Goal: Task Accomplishment & Management: Manage account settings

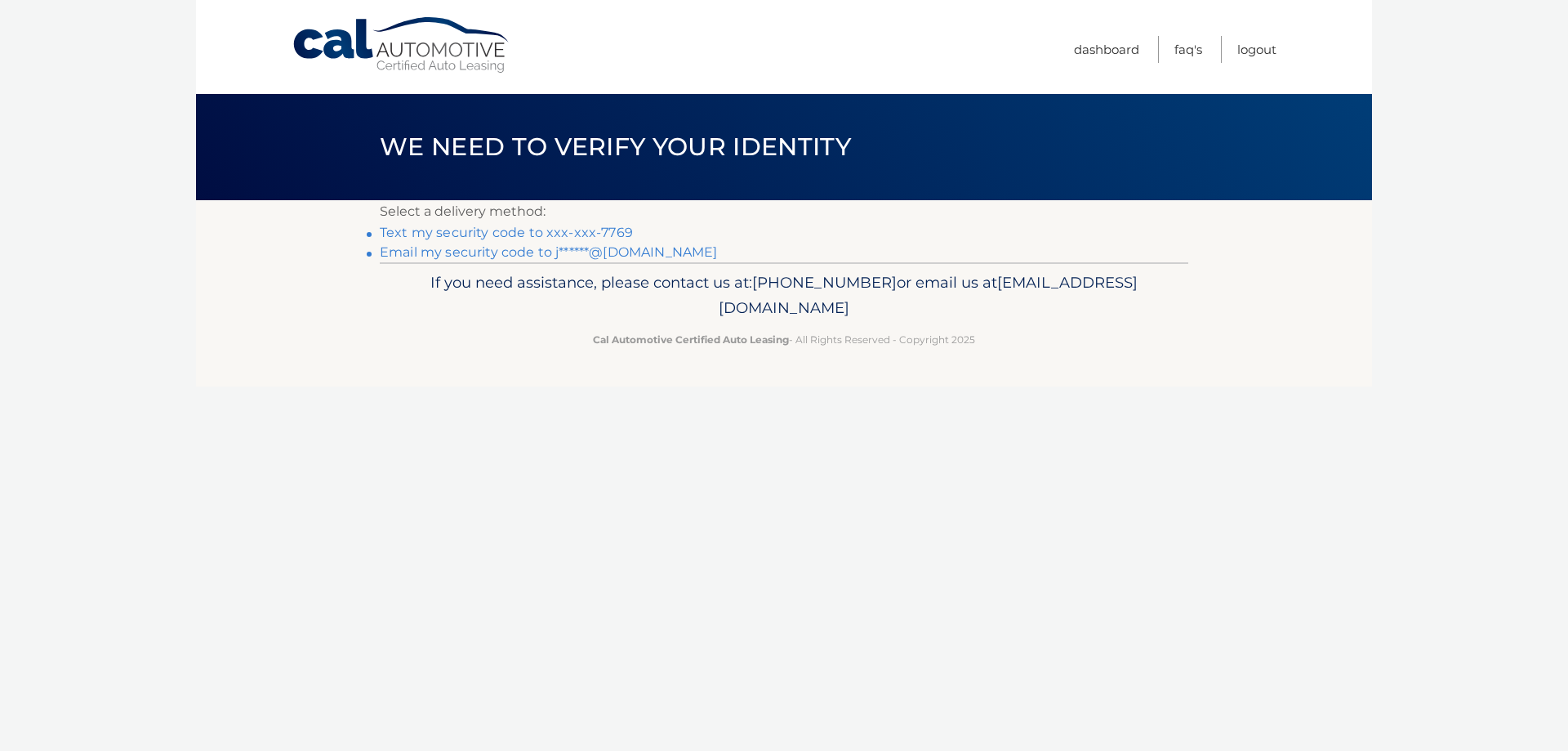
click at [590, 234] on link "Text my security code to xxx-xxx-7769" at bounding box center [506, 232] width 254 height 16
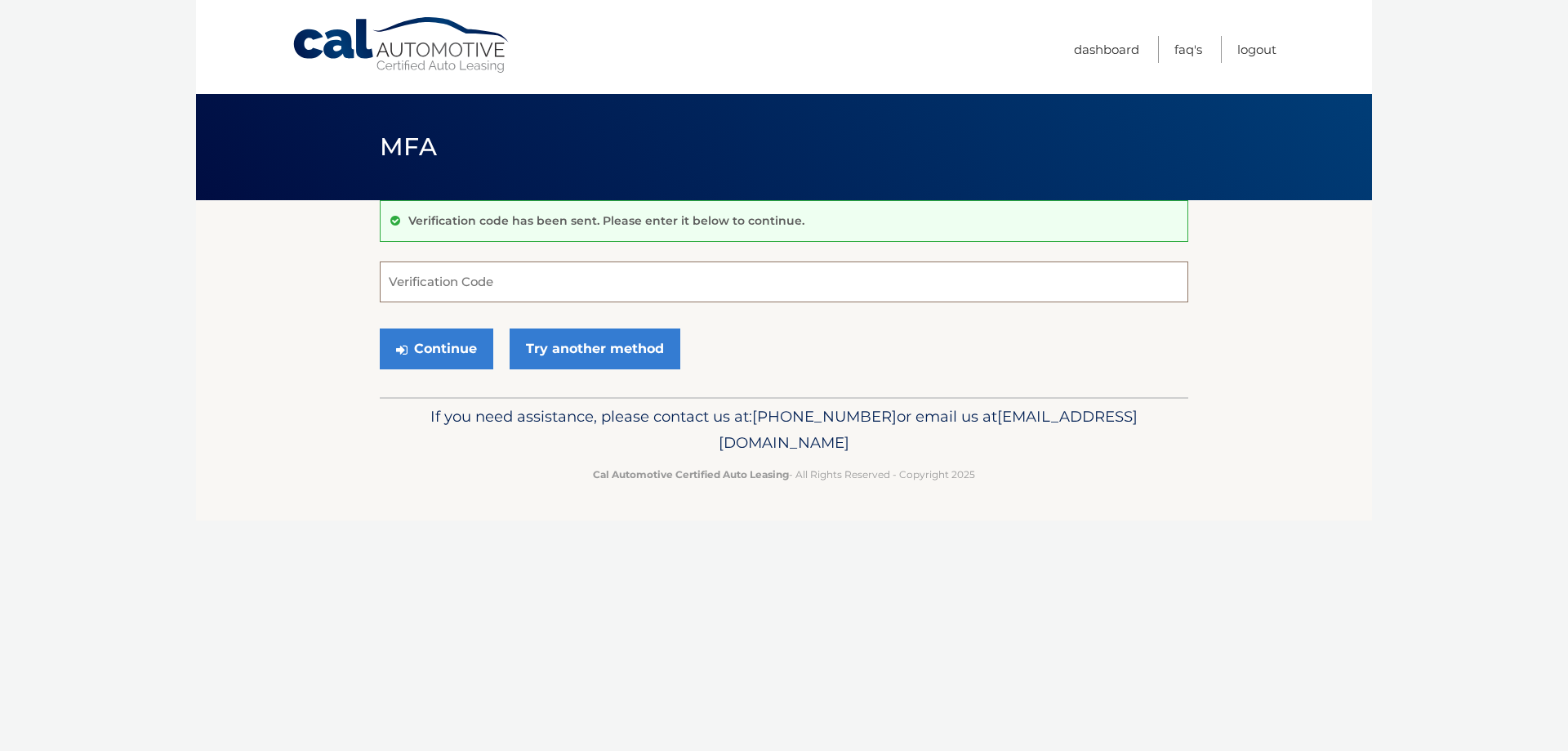
click at [581, 284] on input "Verification Code" at bounding box center [784, 282] width 808 height 41
type input "738903"
click at [380, 328] on button "Continue" at bounding box center [437, 349] width 114 height 41
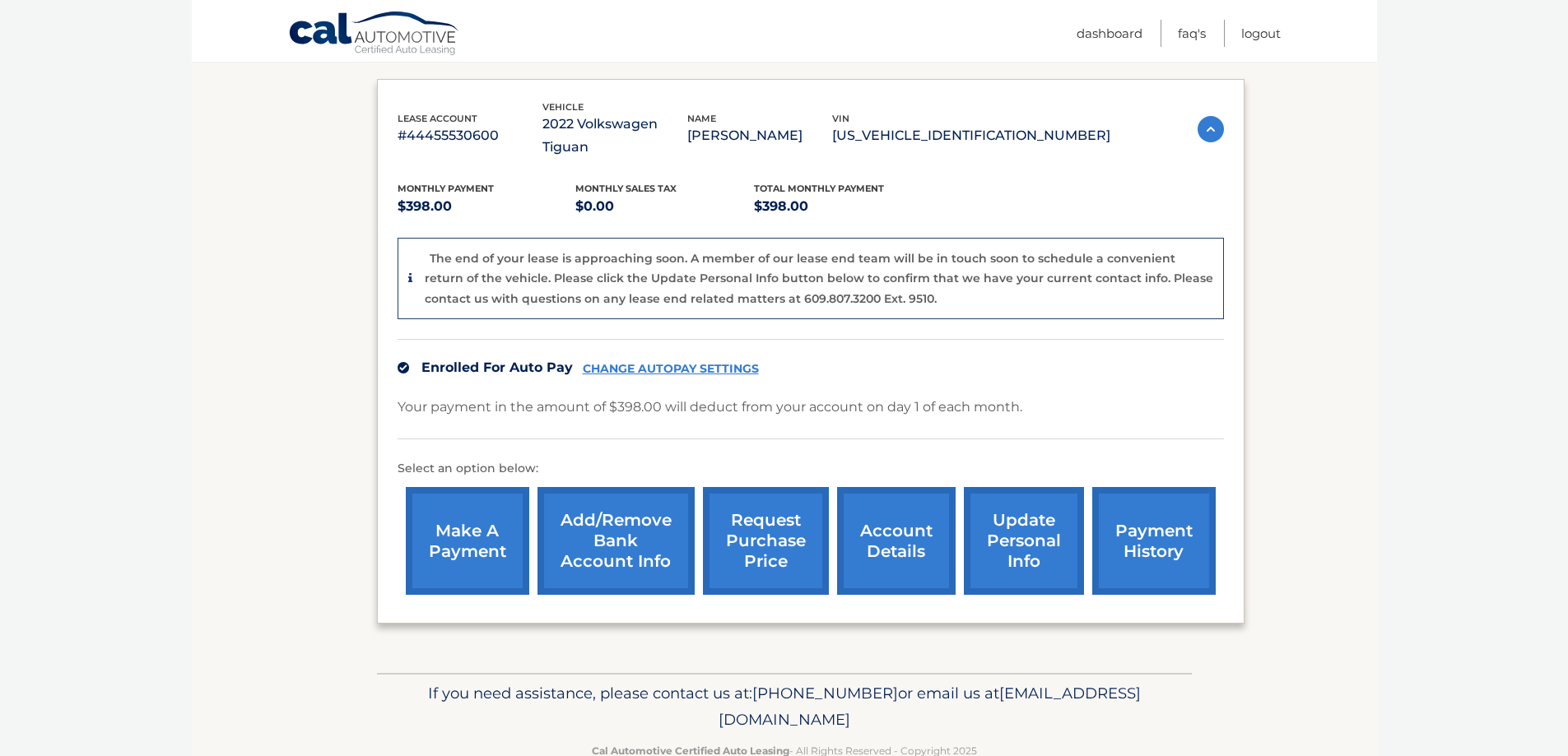
scroll to position [281, 0]
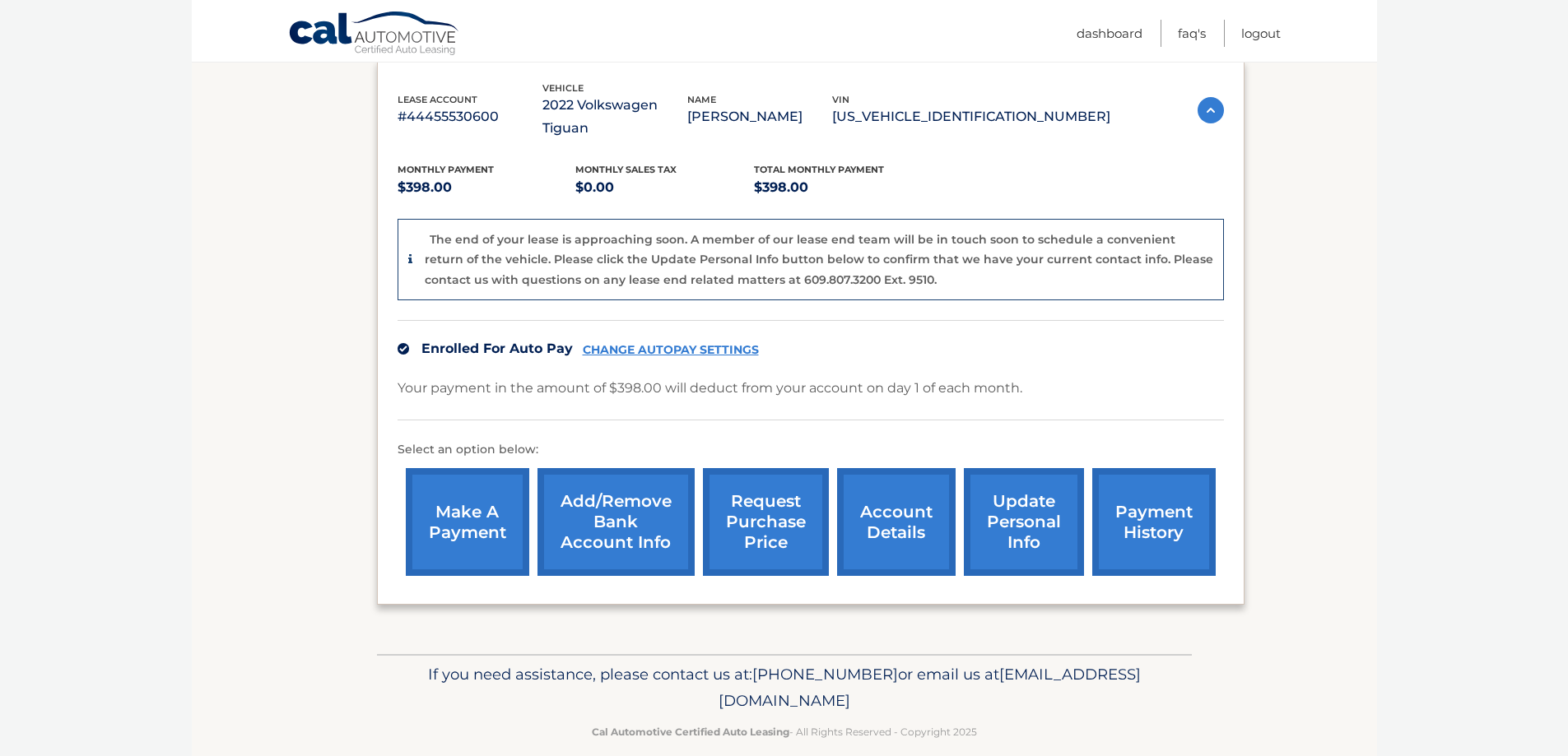
click at [1057, 470] on link "update personal info" at bounding box center [1024, 521] width 120 height 107
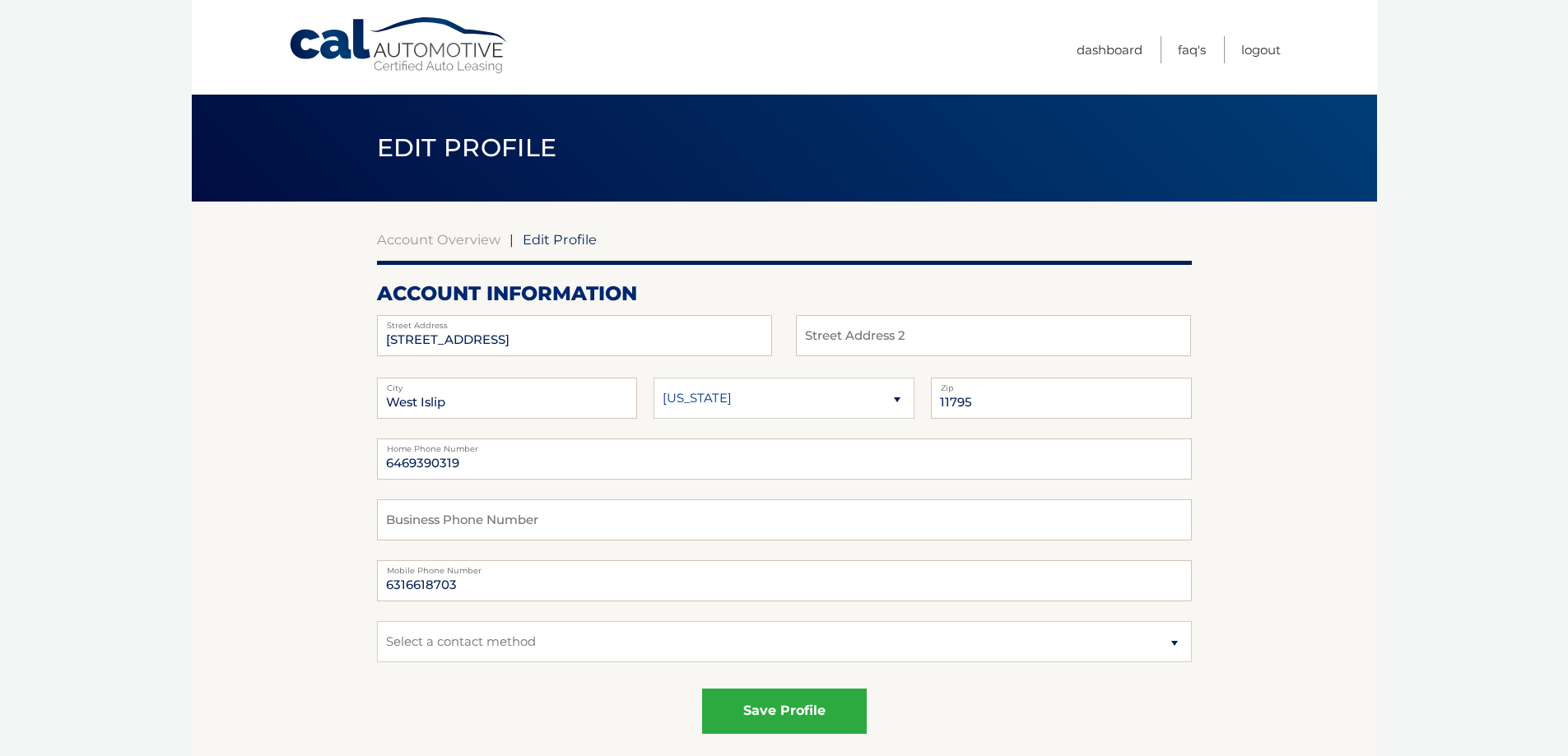
click at [413, 39] on link "Cal Automotive" at bounding box center [398, 45] width 222 height 58
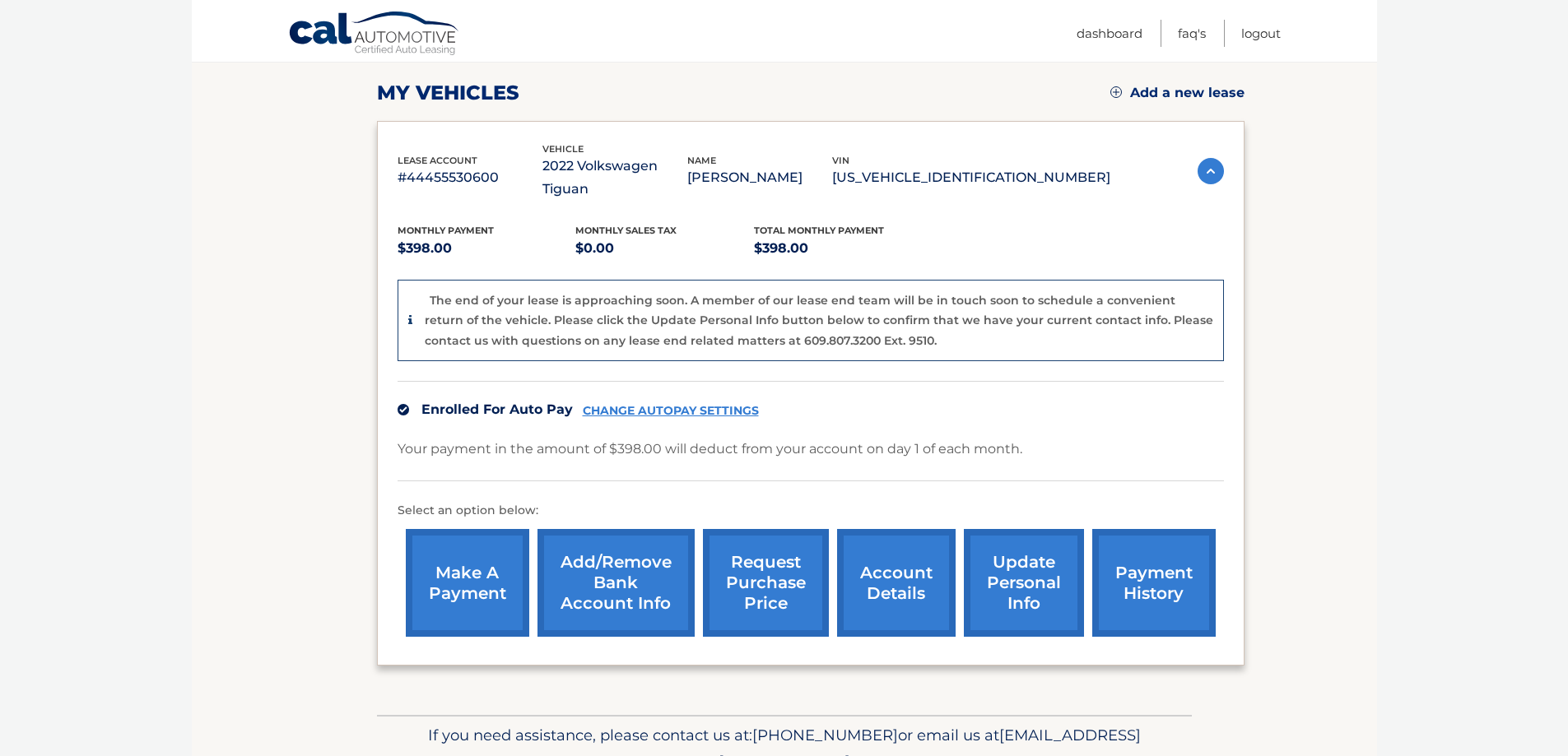
scroll to position [281, 0]
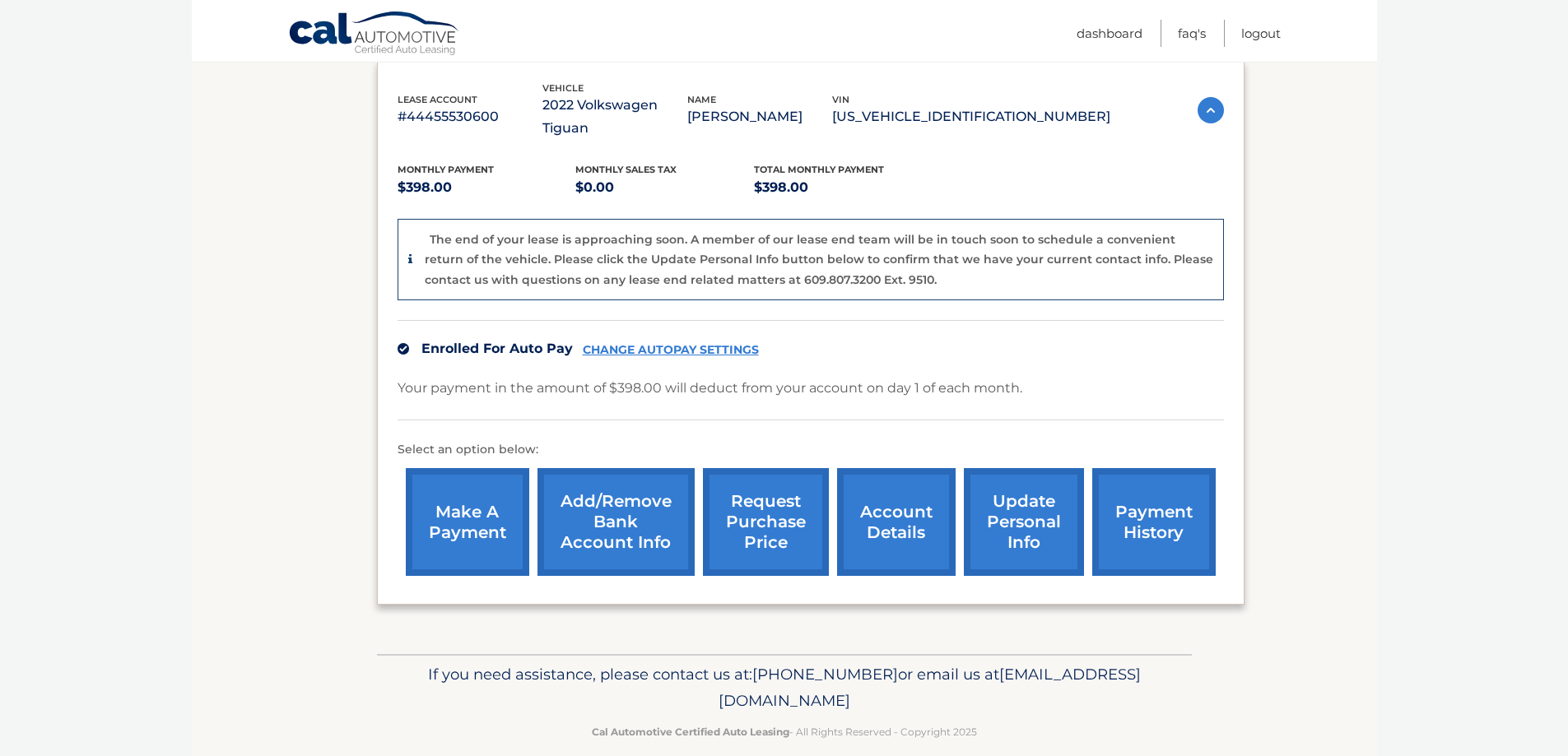
click at [881, 485] on link "account details" at bounding box center [896, 521] width 118 height 107
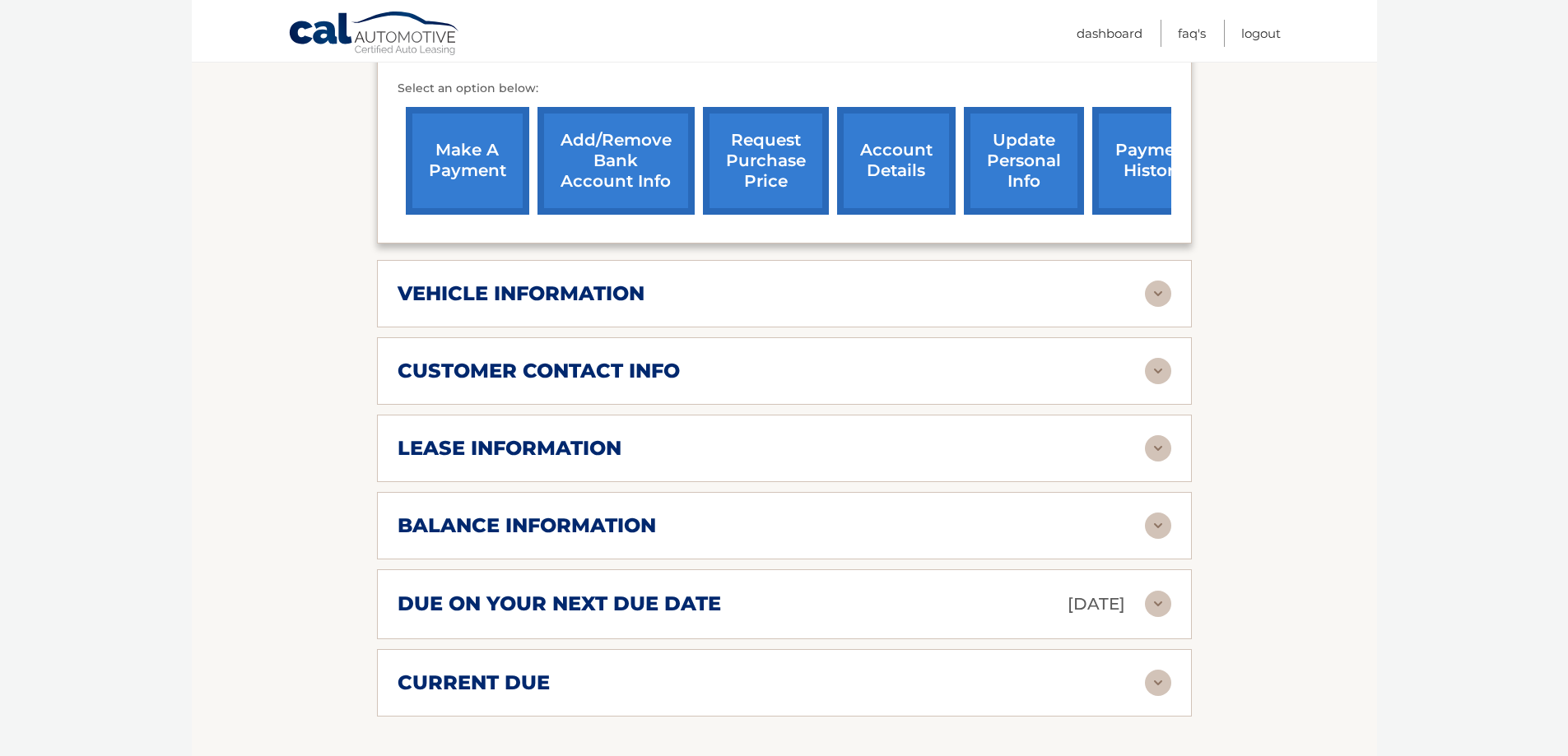
scroll to position [576, 0]
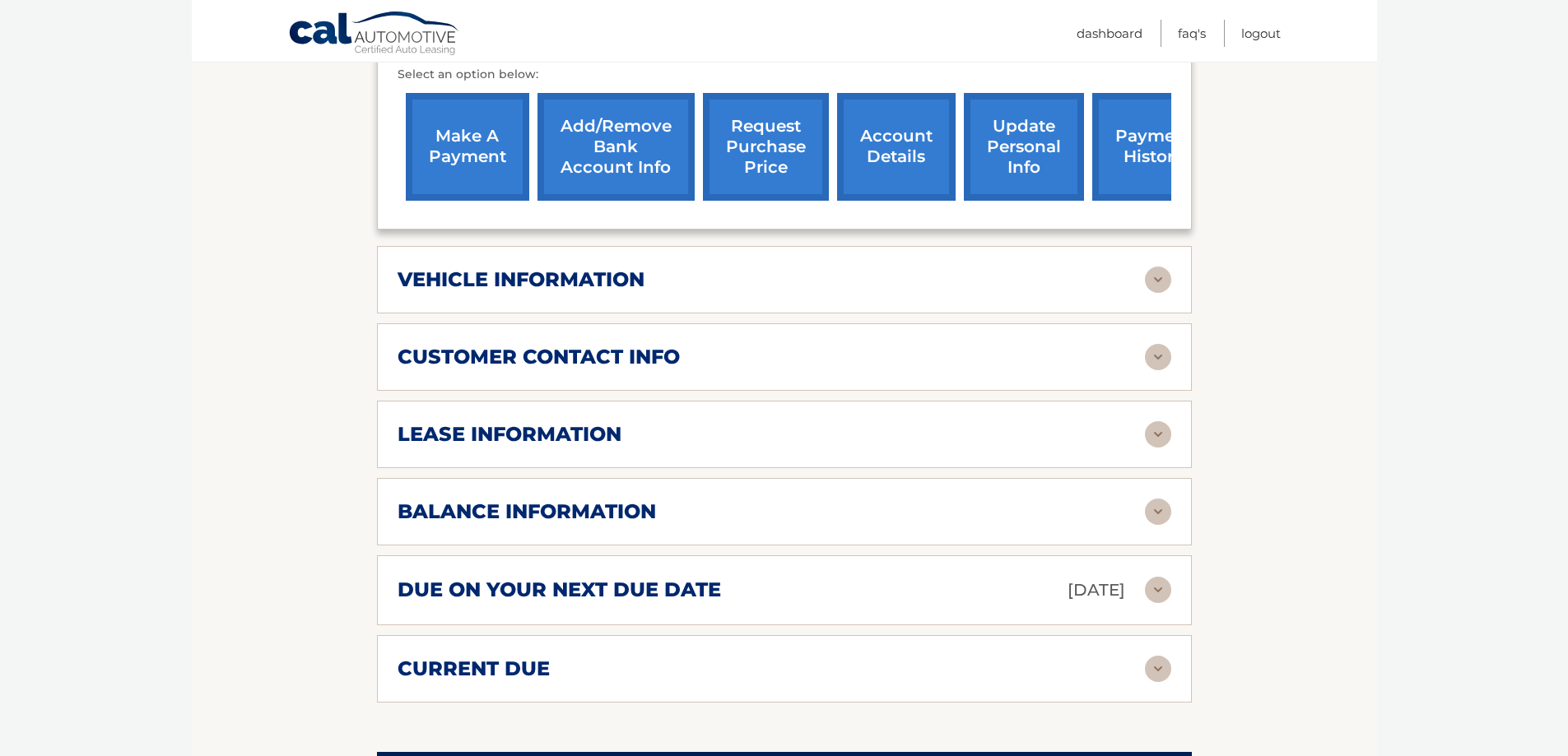
click at [656, 435] on div "lease information" at bounding box center [771, 434] width 748 height 25
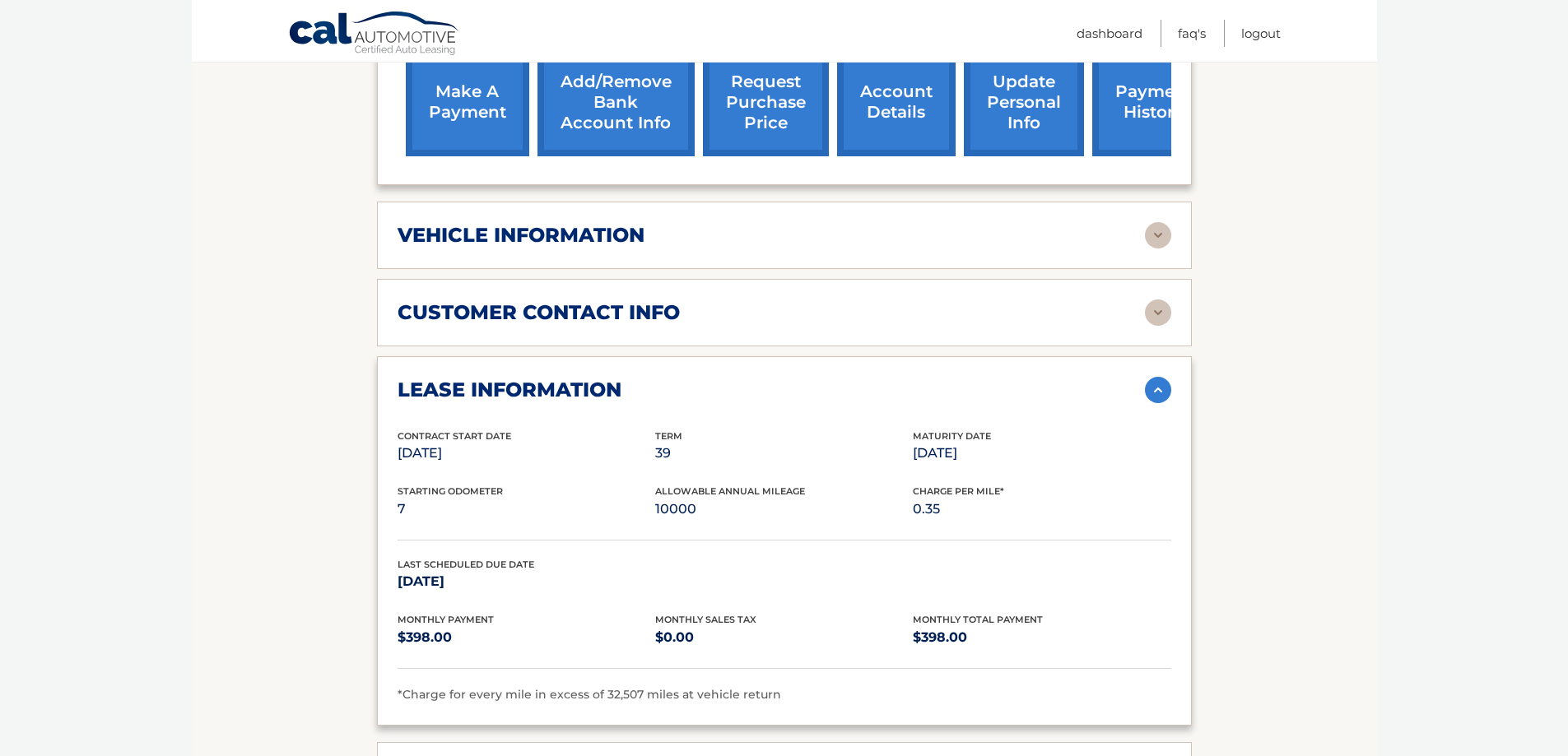
scroll to position [658, 0]
